Goal: Task Accomplishment & Management: Complete application form

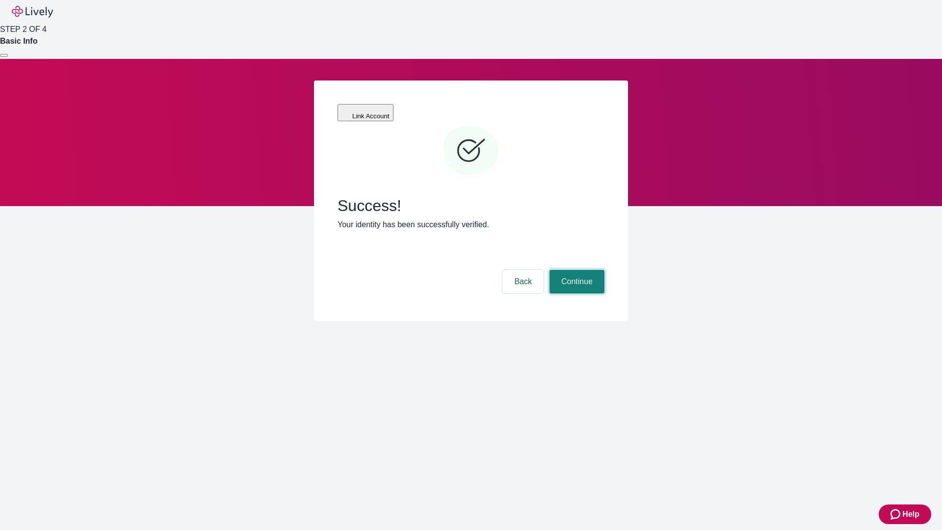
click at [575, 270] on button "Continue" at bounding box center [576, 282] width 55 height 24
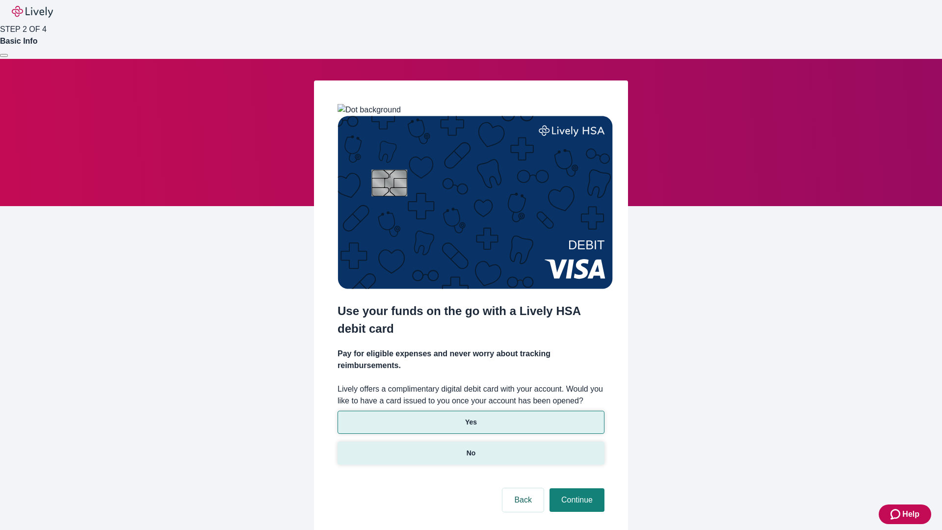
click at [470, 448] on p "No" at bounding box center [470, 453] width 9 height 10
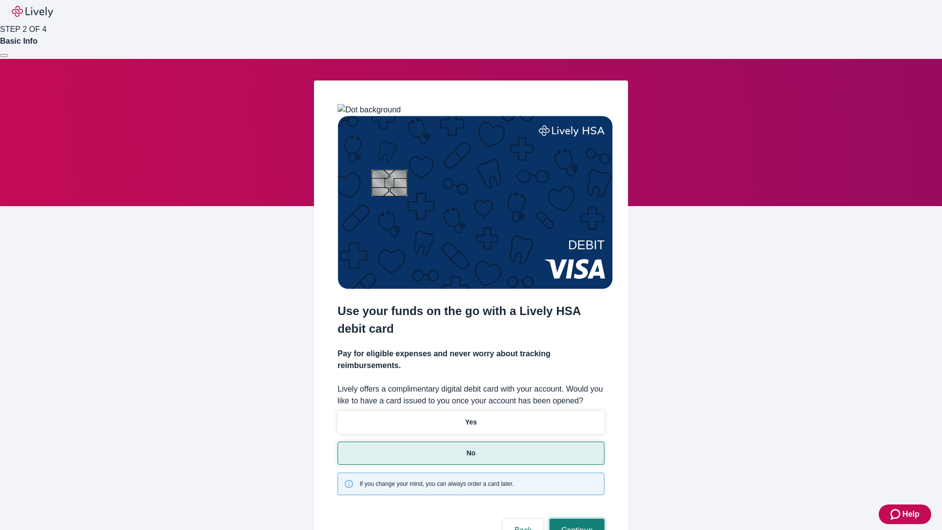
click at [575, 518] on button "Continue" at bounding box center [576, 530] width 55 height 24
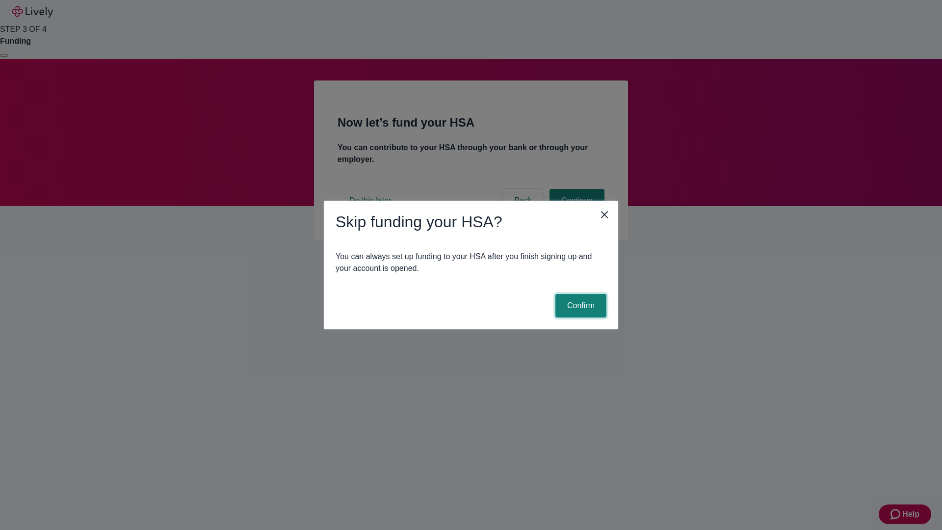
click at [579, 306] on button "Confirm" at bounding box center [580, 306] width 51 height 24
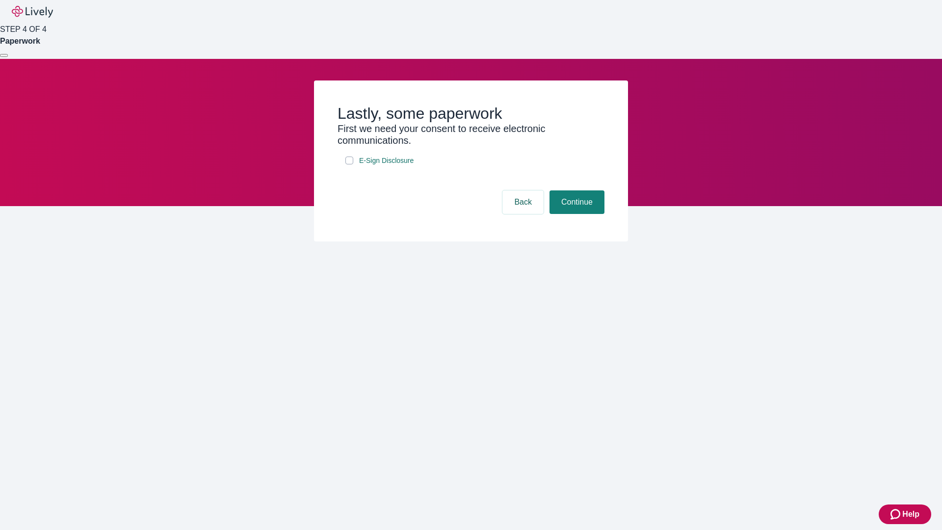
click at [349, 164] on input "E-Sign Disclosure" at bounding box center [349, 160] width 8 height 8
checkbox input "true"
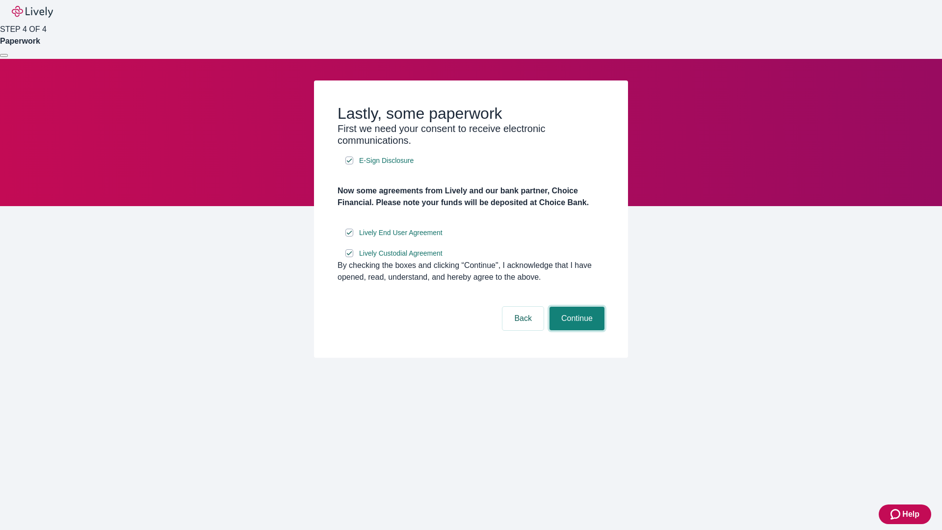
click at [575, 330] on button "Continue" at bounding box center [576, 319] width 55 height 24
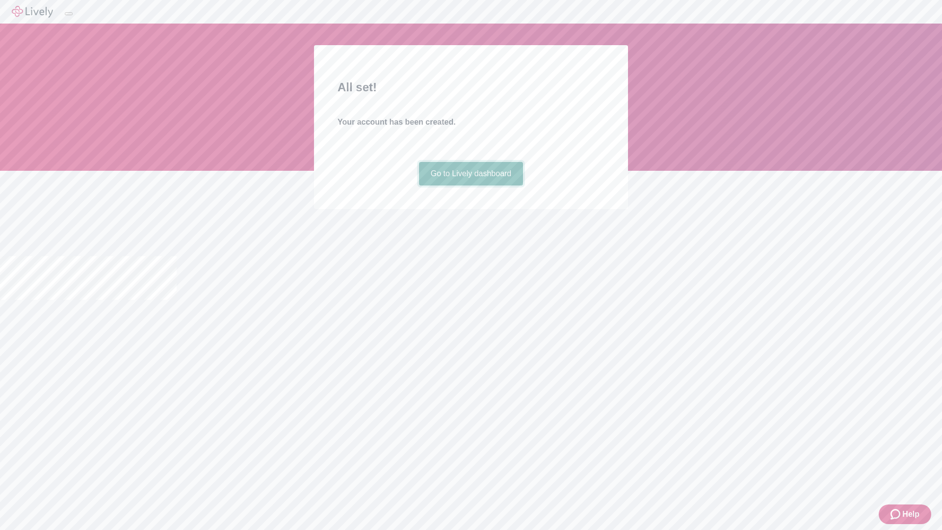
click at [470, 185] on link "Go to Lively dashboard" at bounding box center [471, 174] width 104 height 24
